Goal: Information Seeking & Learning: Understand process/instructions

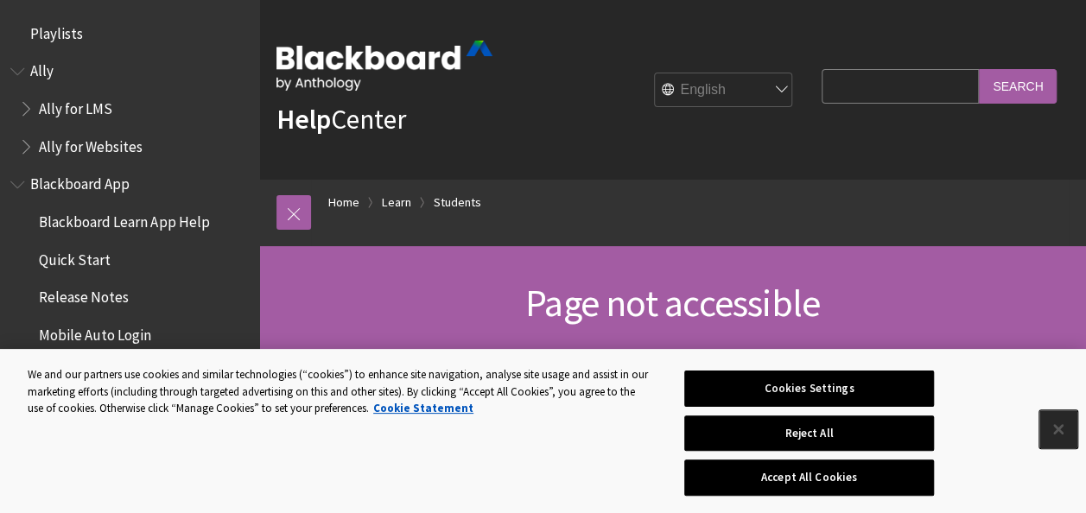
click at [1054, 431] on button "Close" at bounding box center [1059, 430] width 38 height 38
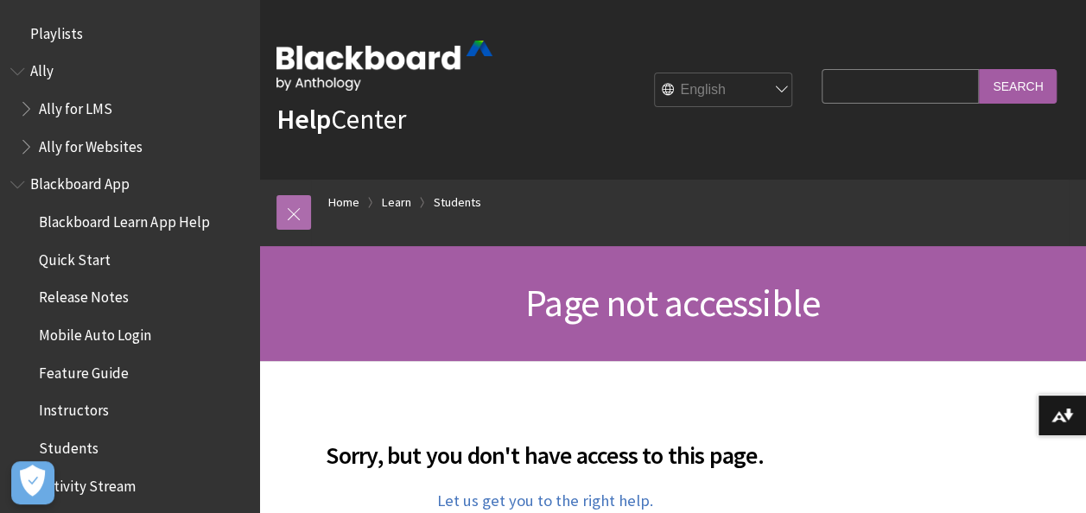
click at [294, 201] on link at bounding box center [294, 212] width 35 height 35
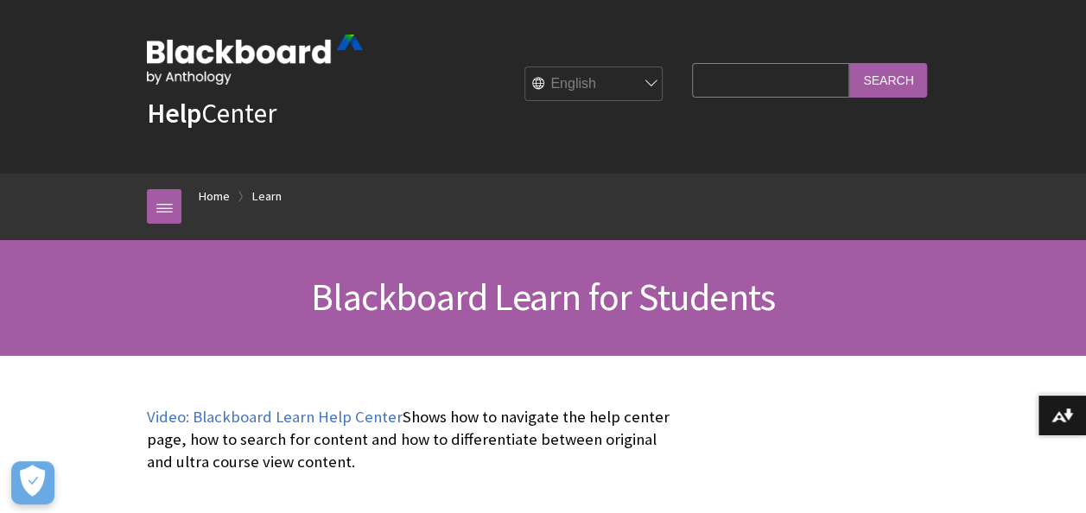
scroll to position [5, 0]
drag, startPoint x: 223, startPoint y: 200, endPoint x: 742, endPoint y: 8, distance: 552.9
click at [742, 8] on div "Help Center English عربية Català Cymraeg Deutsch Español Suomi Français עברית I…" at bounding box center [543, 175] width 1086 height 361
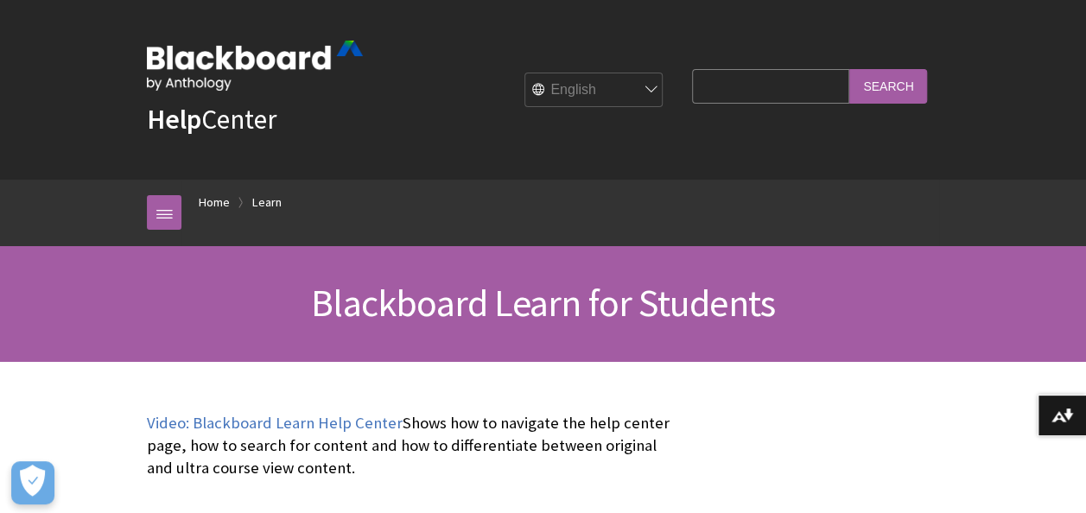
click at [529, 168] on div "Help Center English عربية Català Cymraeg Deutsch Español Suomi Français עברית I…" at bounding box center [543, 90] width 827 height 180
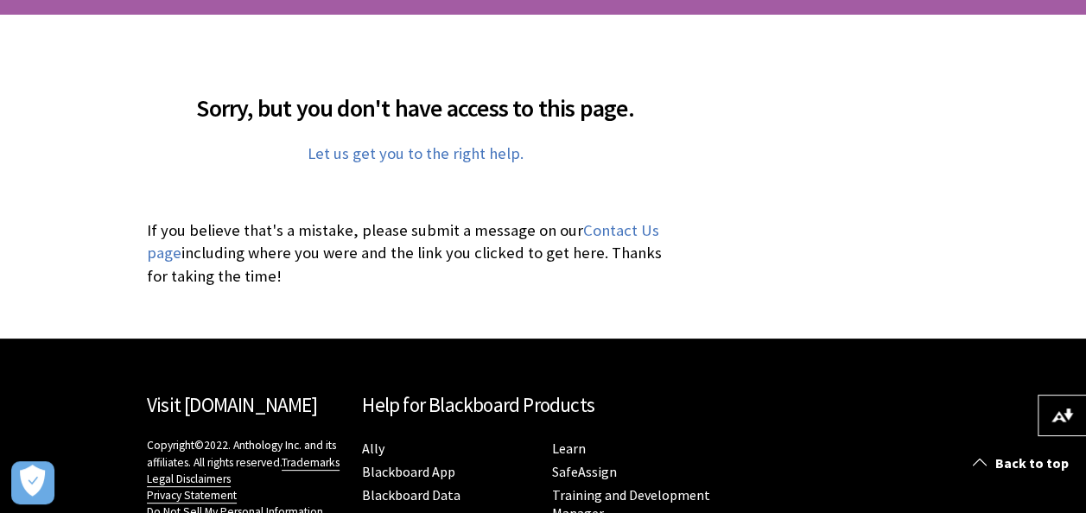
scroll to position [347, 0]
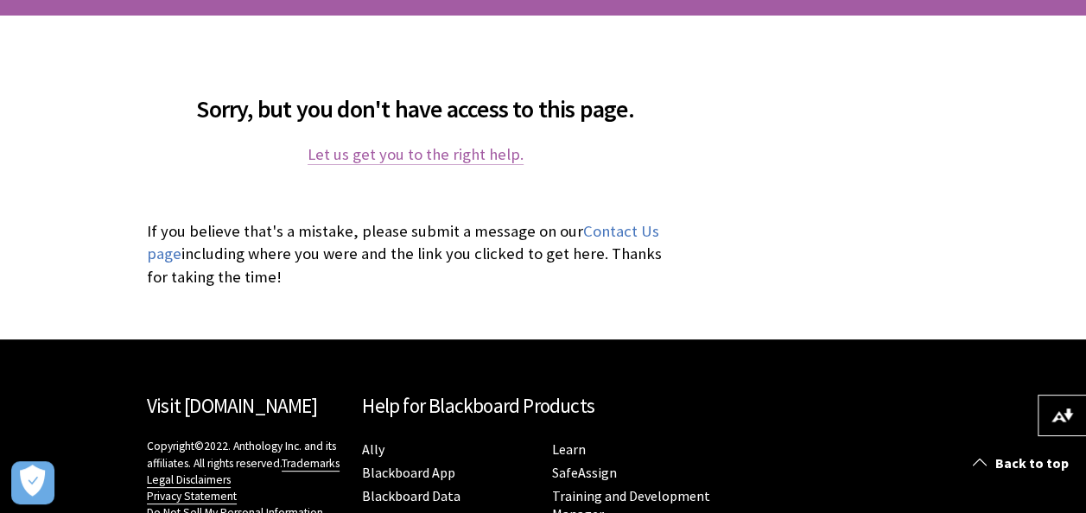
click at [448, 148] on link "Let us get you to the right help." at bounding box center [416, 154] width 216 height 21
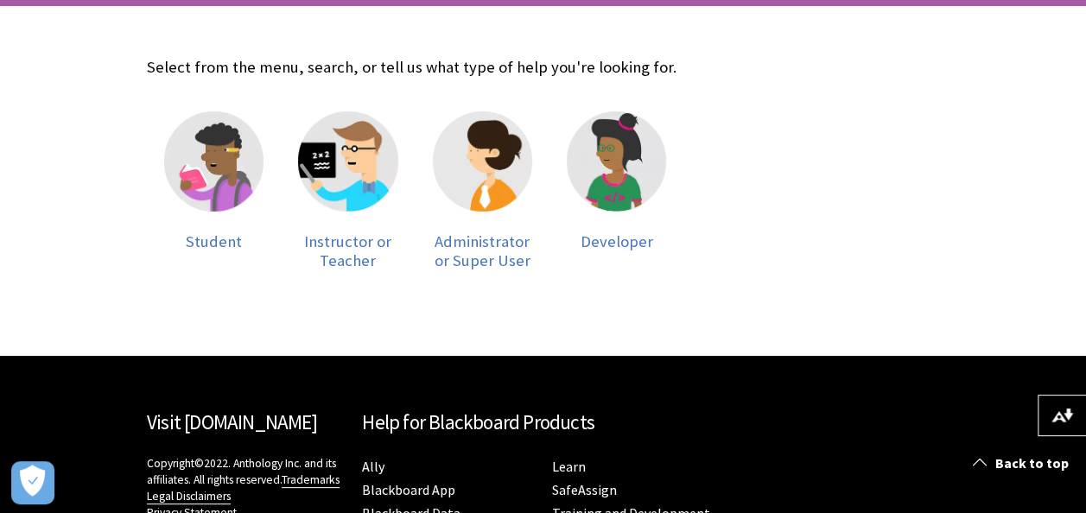
scroll to position [355, 0]
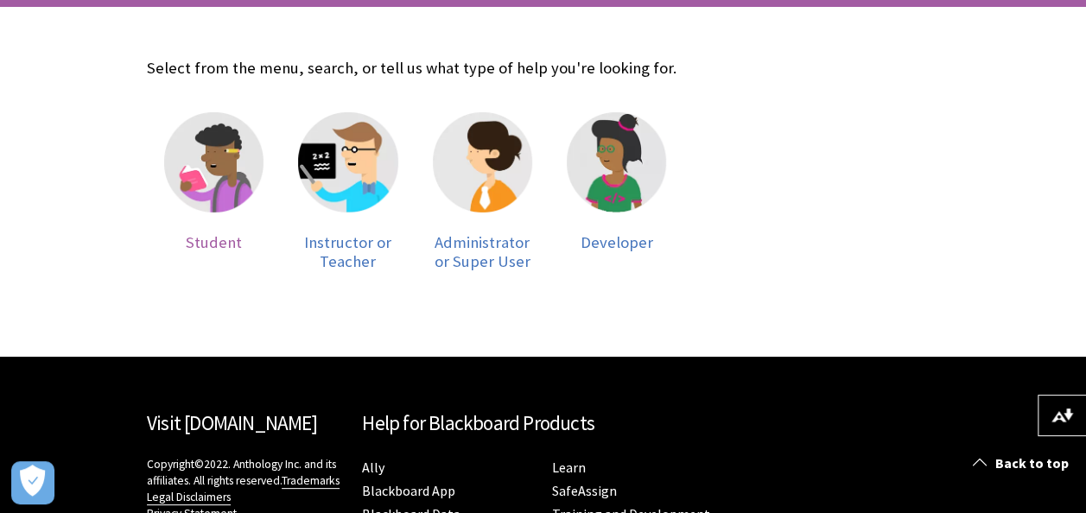
click at [202, 243] on span "Student" at bounding box center [214, 242] width 56 height 20
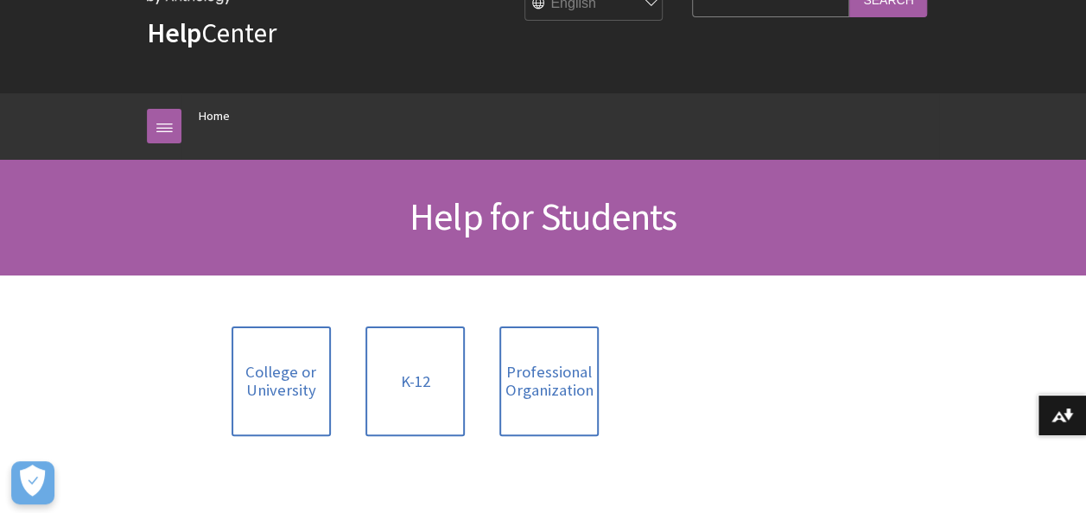
scroll to position [86, 0]
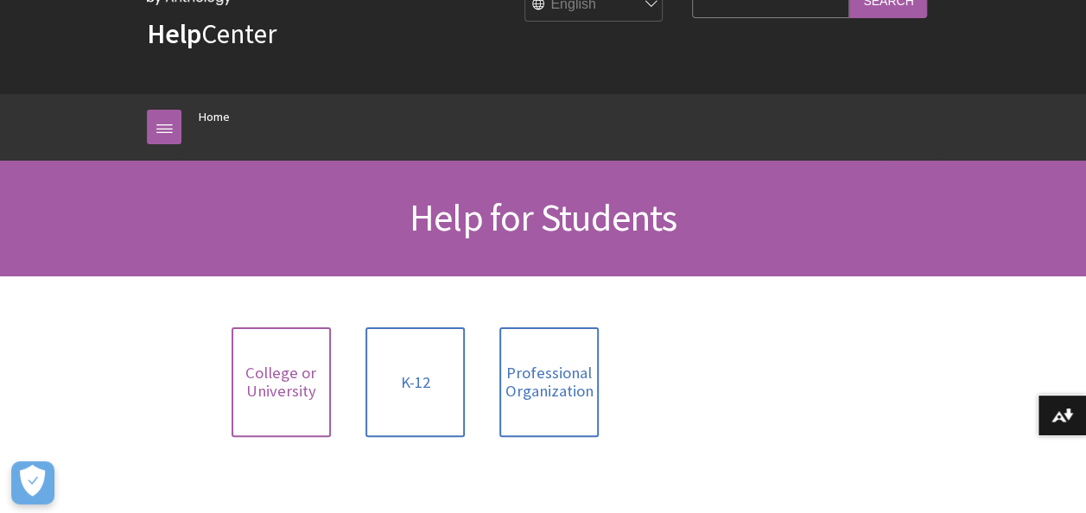
click at [293, 405] on link "College or University" at bounding box center [281, 383] width 99 height 110
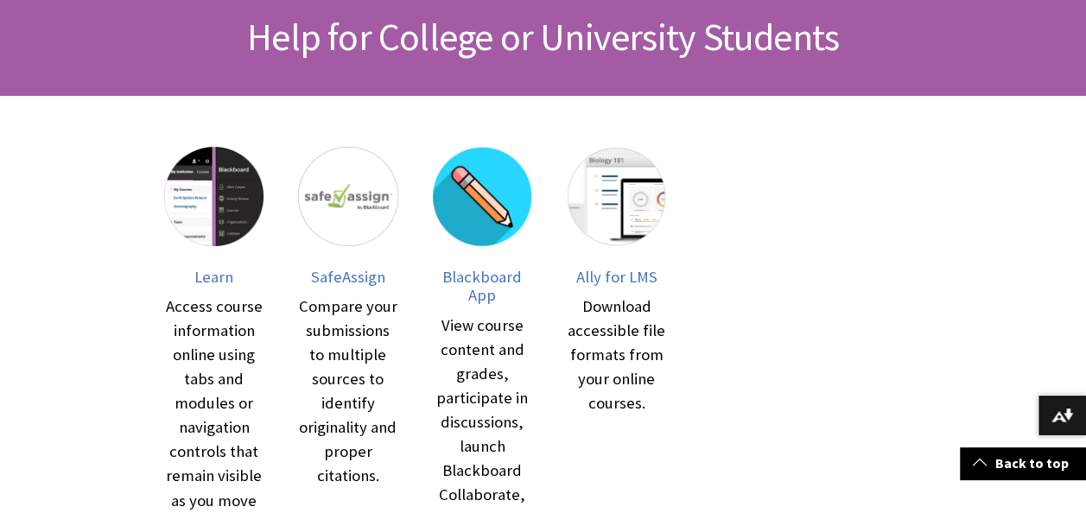
scroll to position [268, 0]
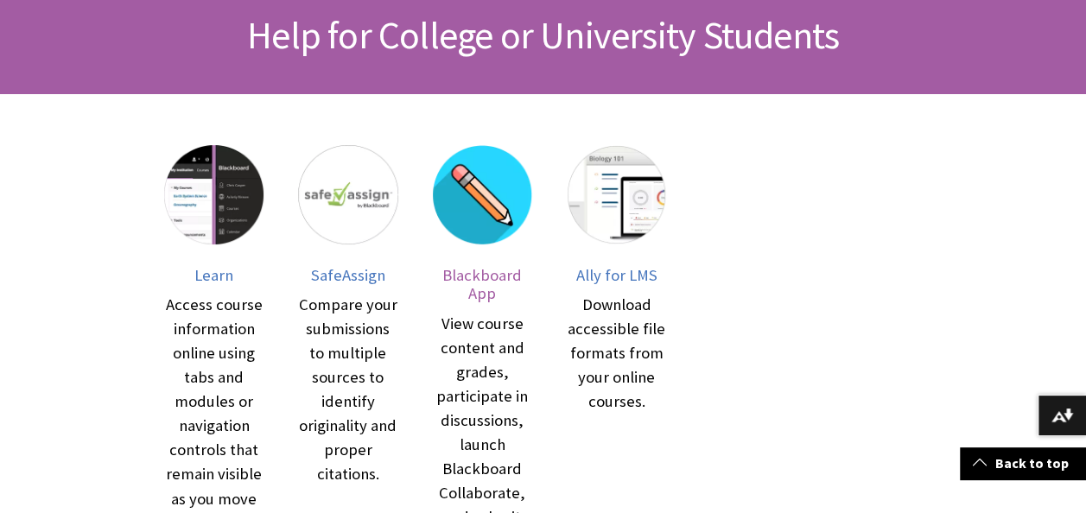
click at [506, 277] on span "Blackboard App" at bounding box center [482, 284] width 80 height 39
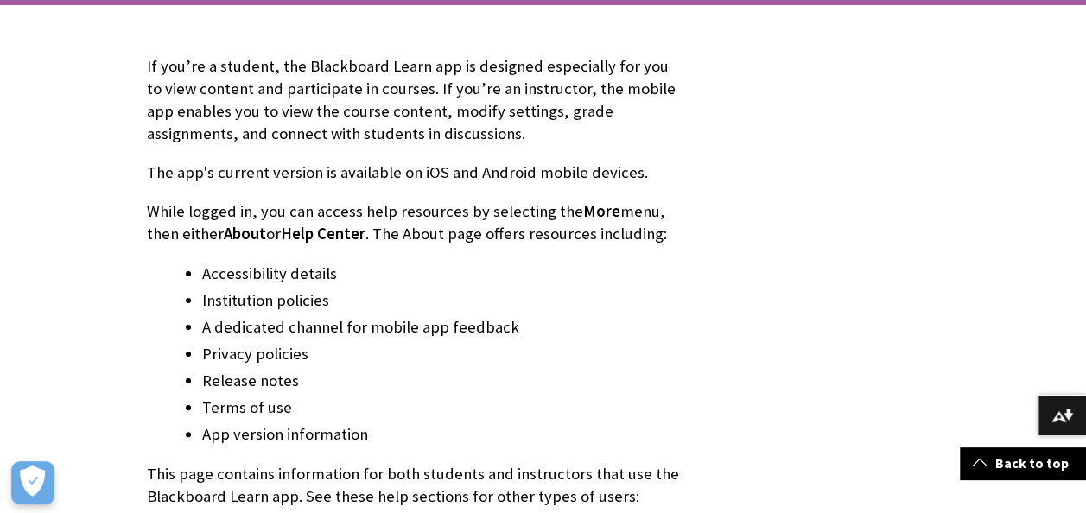
scroll to position [358, 0]
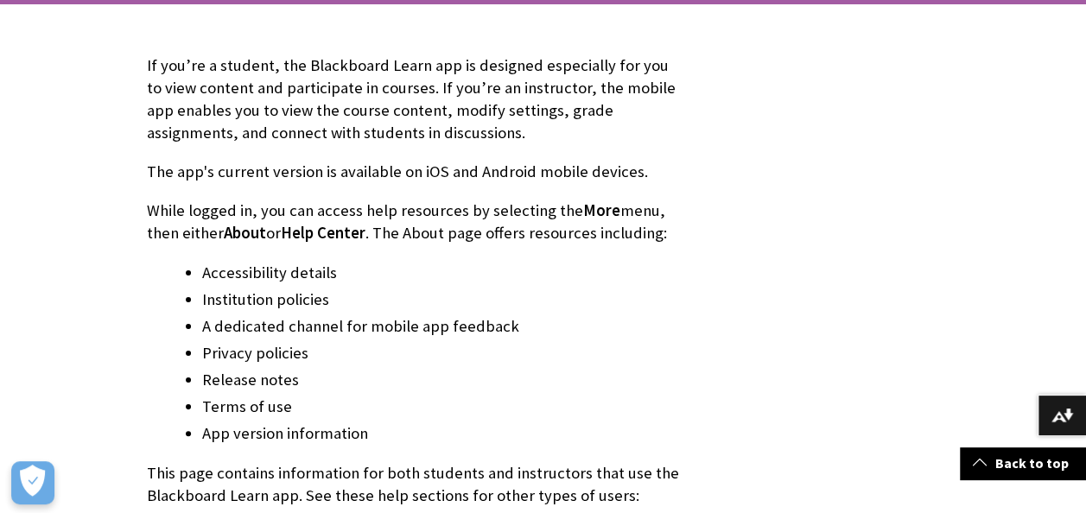
click at [285, 233] on span "Help Center" at bounding box center [323, 233] width 85 height 20
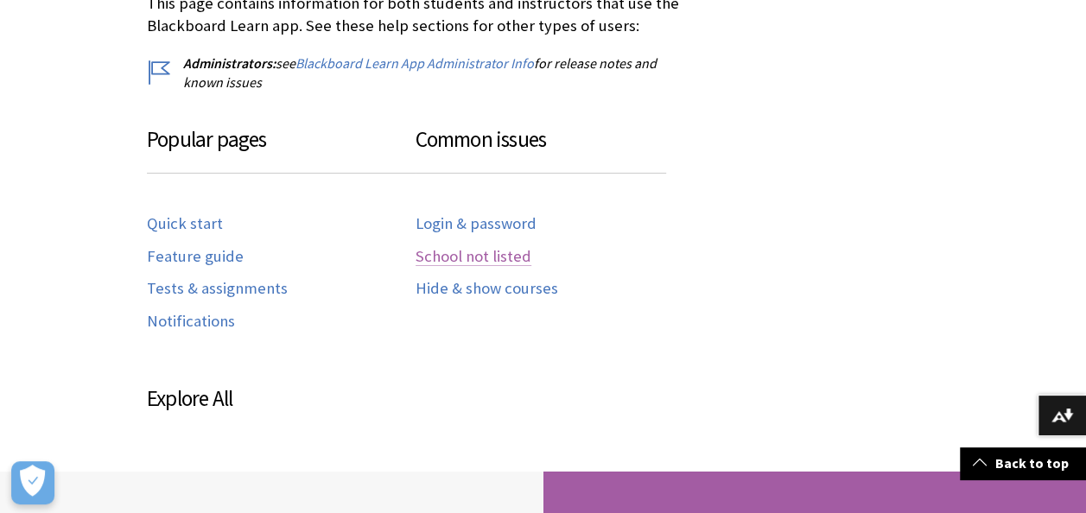
scroll to position [829, 0]
click at [498, 223] on link "Login & password" at bounding box center [476, 223] width 121 height 20
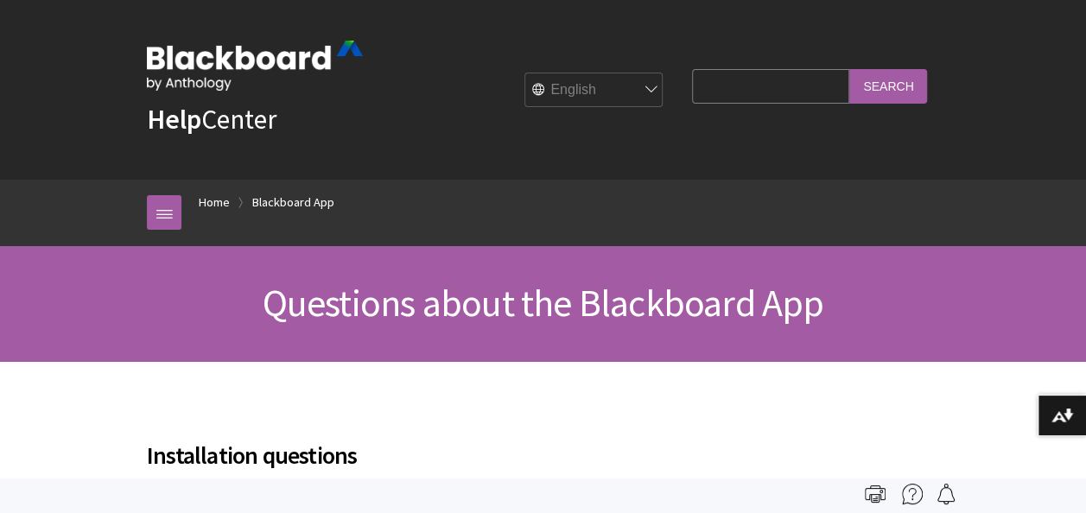
click at [403, 297] on span "Questions about the Blackboard App" at bounding box center [544, 303] width 562 height 48
click at [162, 209] on link at bounding box center [164, 212] width 35 height 35
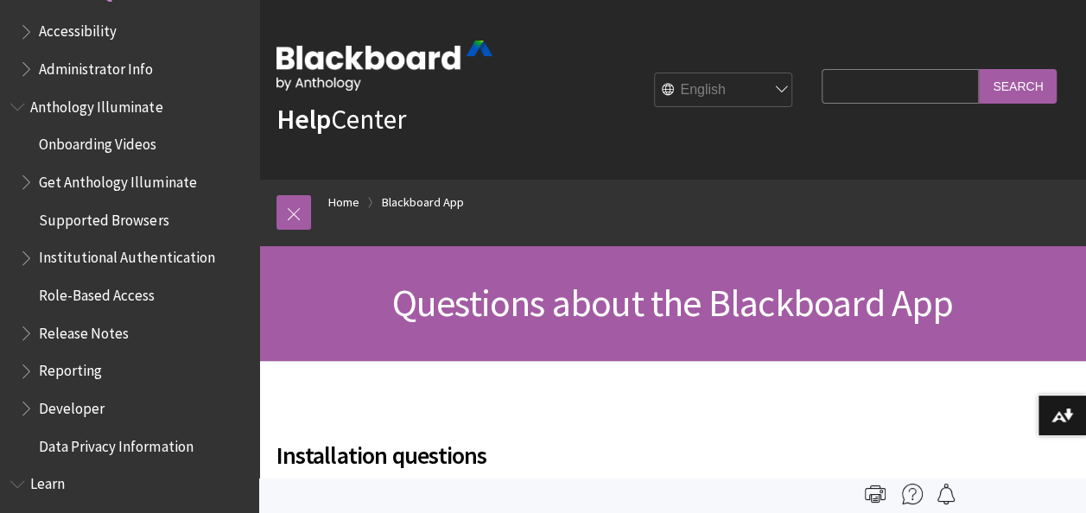
scroll to position [1015, 0]
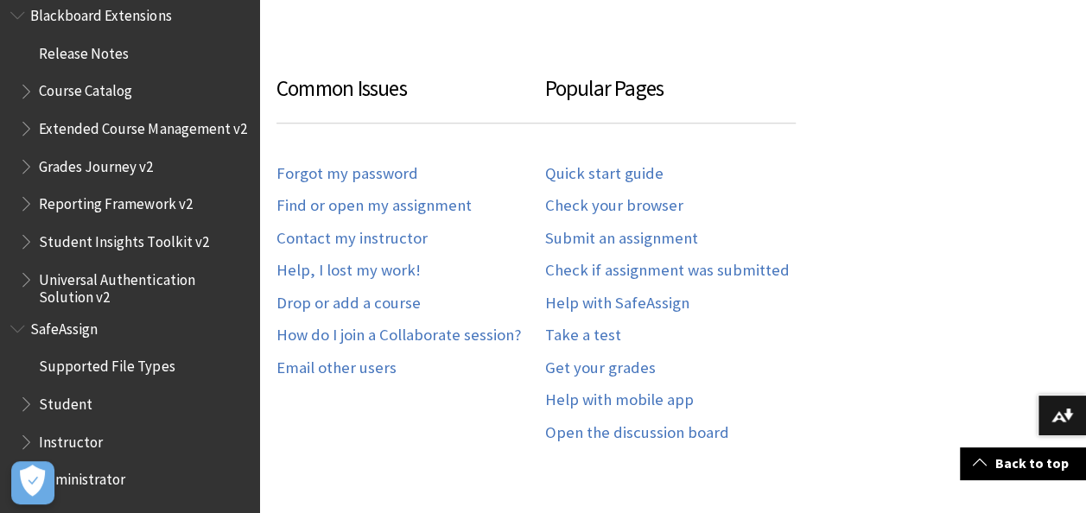
scroll to position [949, 0]
click at [607, 178] on link "Quick start guide" at bounding box center [604, 173] width 118 height 20
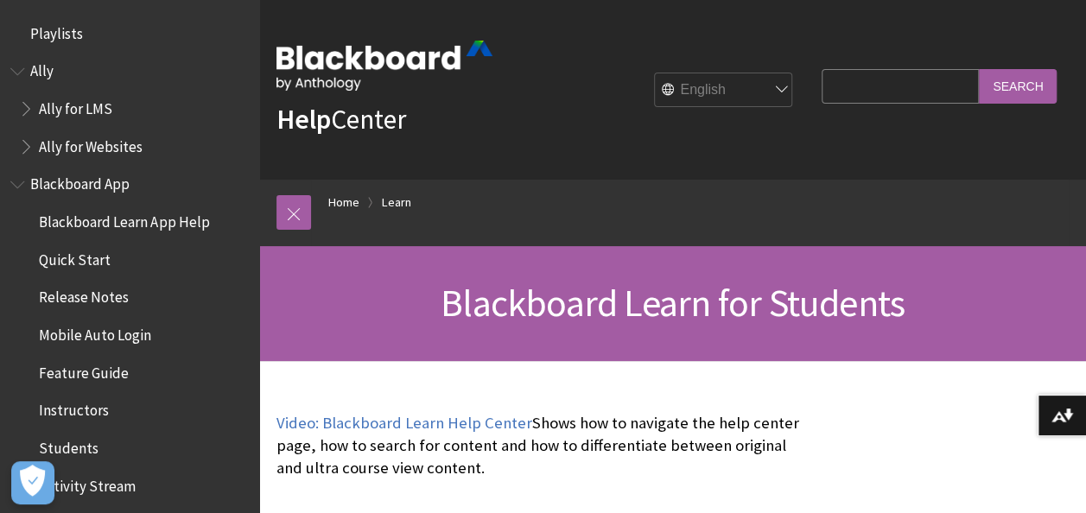
scroll to position [1665, 0]
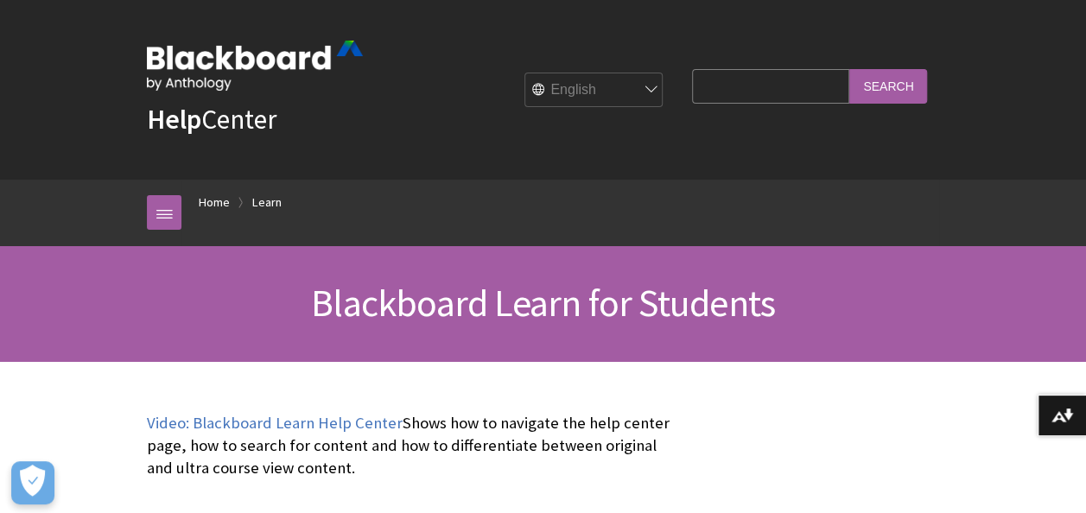
scroll to position [1665, 0]
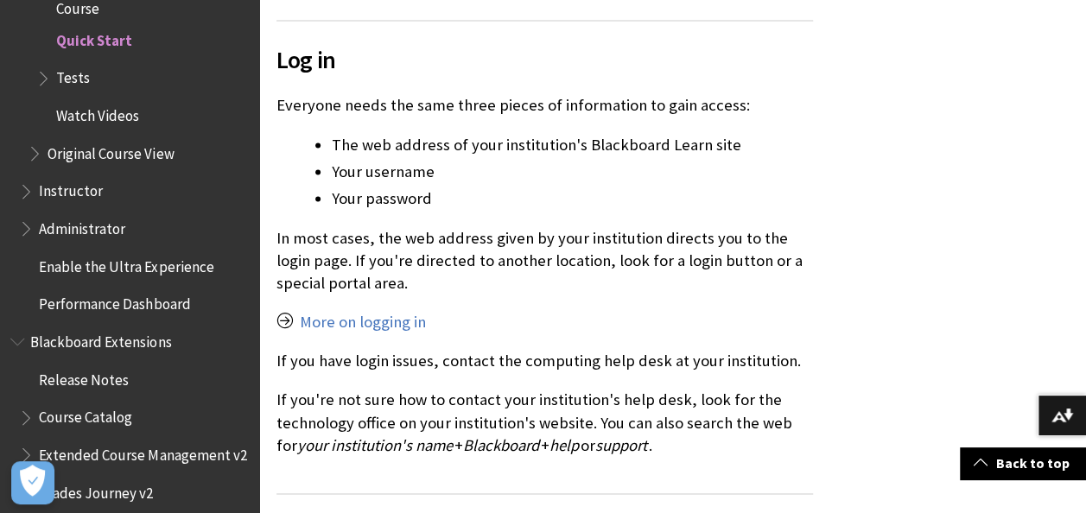
scroll to position [1219, 0]
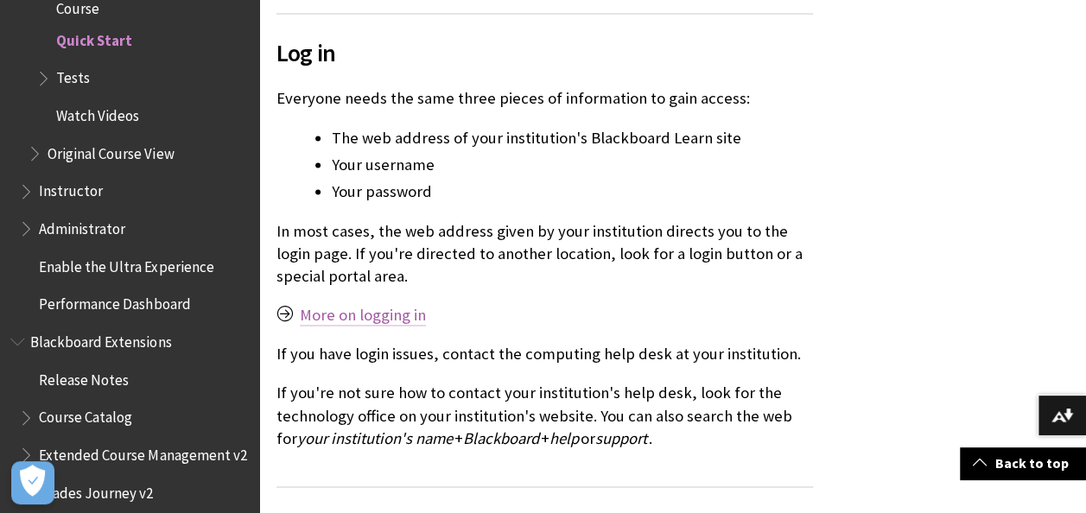
click at [394, 305] on link "More on logging in" at bounding box center [363, 315] width 126 height 21
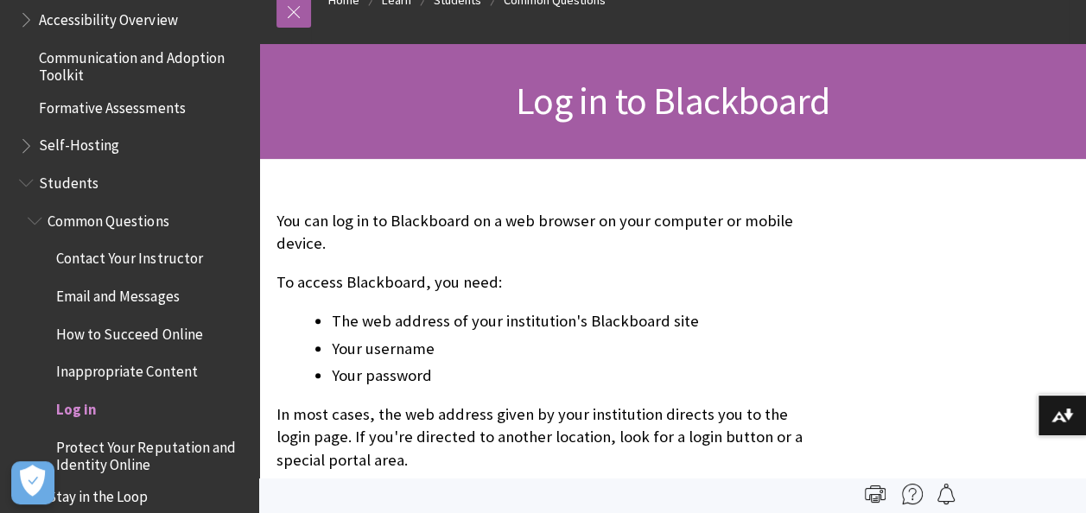
scroll to position [1726, 0]
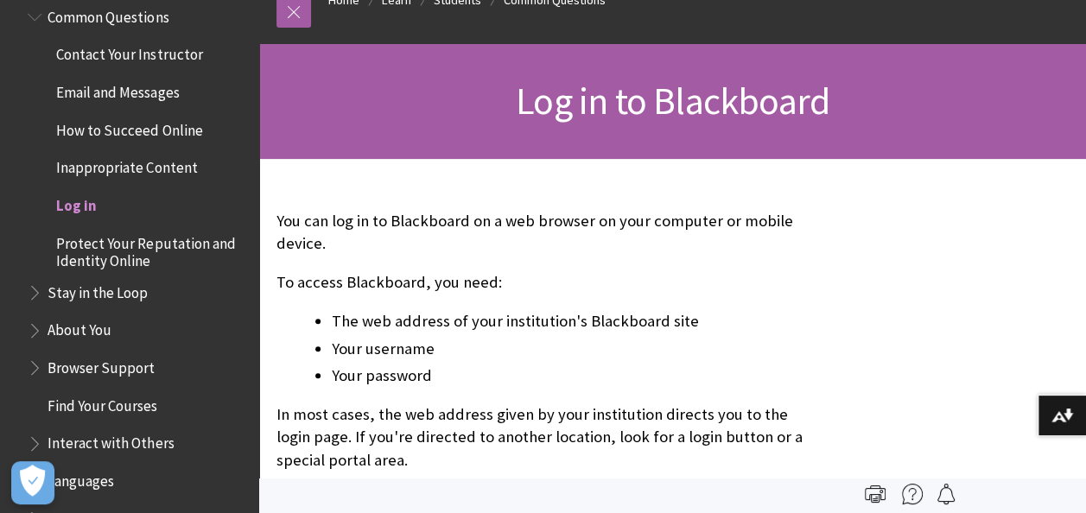
click at [82, 202] on span "Log in" at bounding box center [76, 202] width 41 height 23
click at [83, 201] on span "Log in" at bounding box center [76, 202] width 41 height 23
